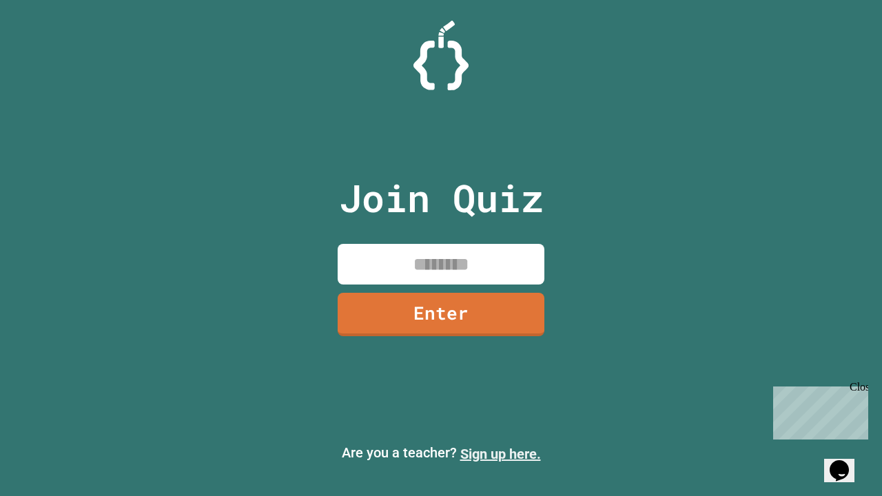
click at [500, 454] on link "Sign up here." at bounding box center [501, 454] width 81 height 17
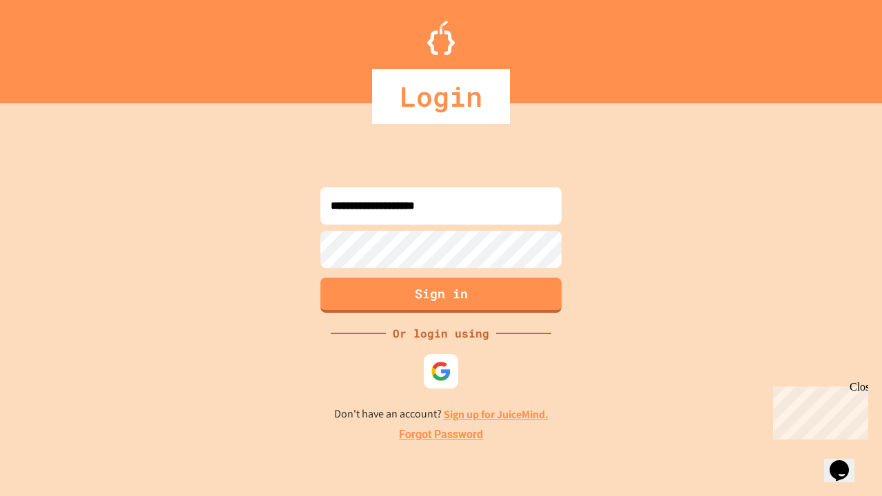
type input "**********"
